Goal: Navigation & Orientation: Find specific page/section

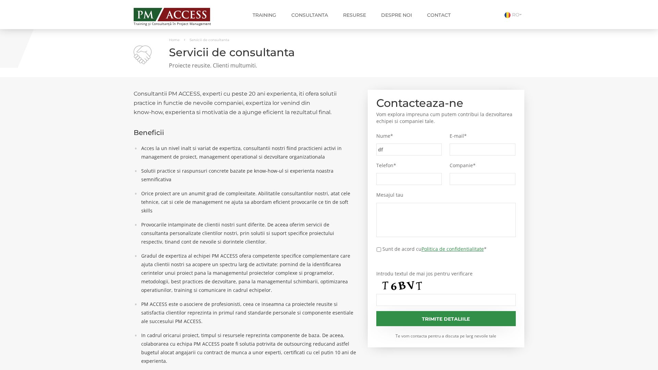
type input "df3"
type input "6be"
type input "7f5"
type input "e86"
type input "17f"
